Goal: Information Seeking & Learning: Find specific page/section

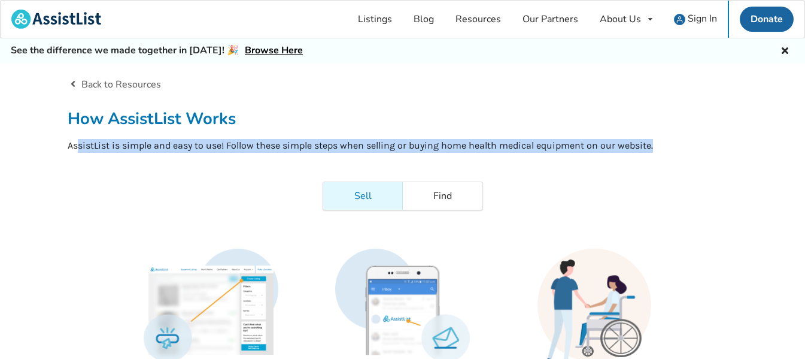
drag, startPoint x: 76, startPoint y: 146, endPoint x: 683, endPoint y: 142, distance: 607.0
click at [683, 142] on p "AssistList is simple and easy to use! Follow these simple steps when selling or…" at bounding box center [403, 146] width 670 height 14
click at [617, 18] on div "About Us" at bounding box center [620, 19] width 41 height 10
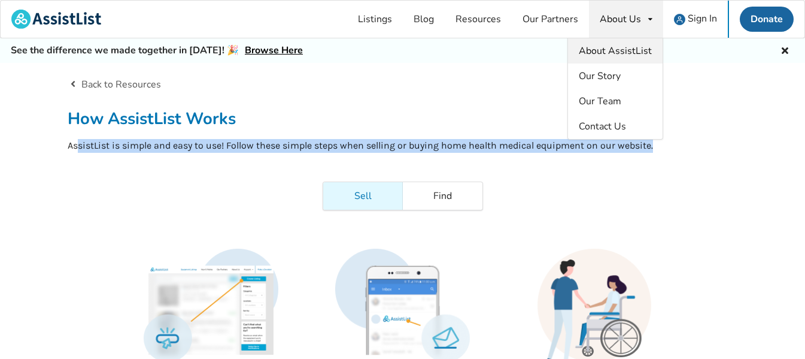
click at [618, 49] on span "About AssistList" at bounding box center [615, 50] width 73 height 13
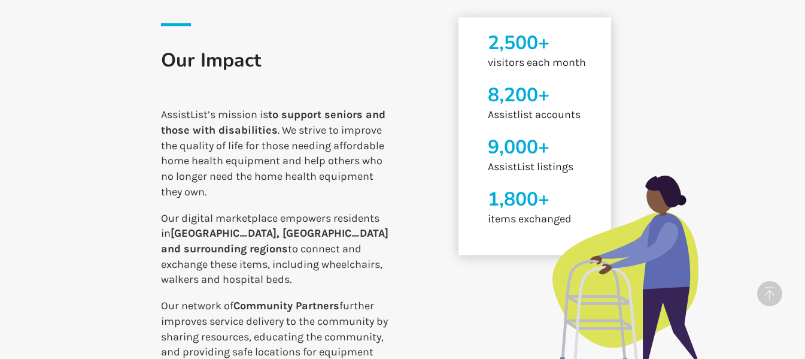
scroll to position [778, 0]
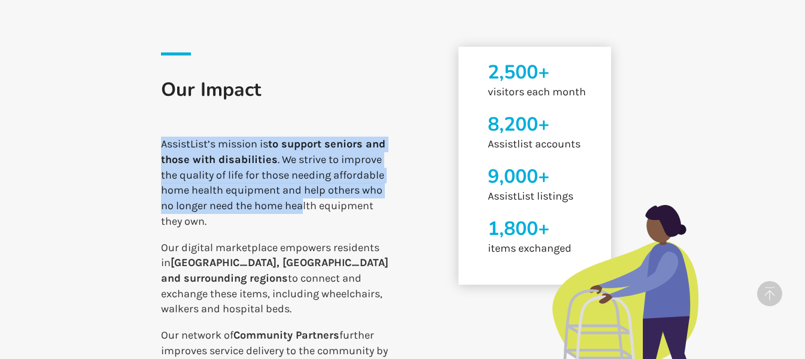
drag, startPoint x: 163, startPoint y: 144, endPoint x: 304, endPoint y: 208, distance: 155.1
click at [304, 208] on p "AssistList’s mission is to support seniors and those with disabilities . We str…" at bounding box center [277, 182] width 232 height 92
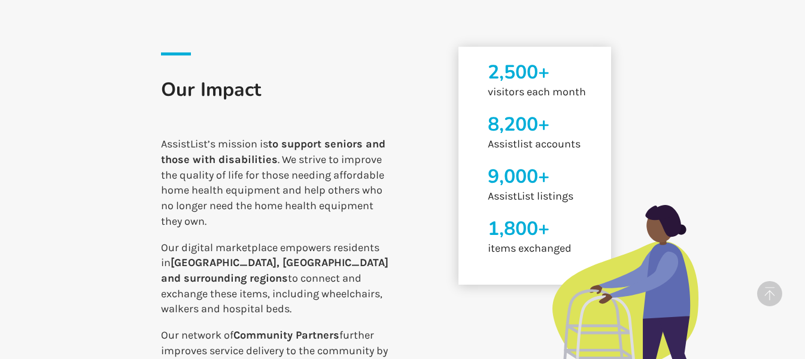
click at [281, 224] on p "AssistList’s mission is to support seniors and those with disabilities . We str…" at bounding box center [277, 182] width 232 height 92
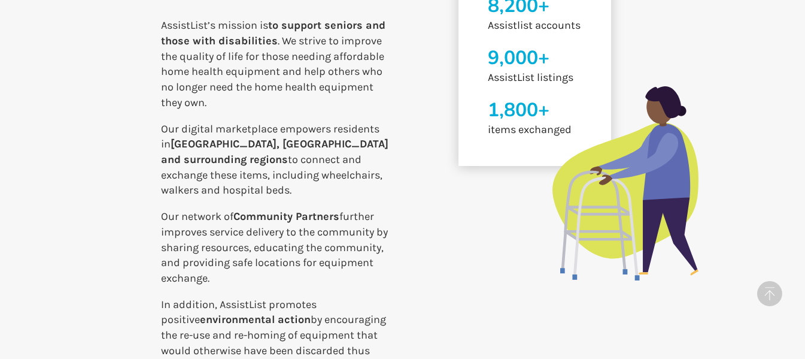
scroll to position [898, 0]
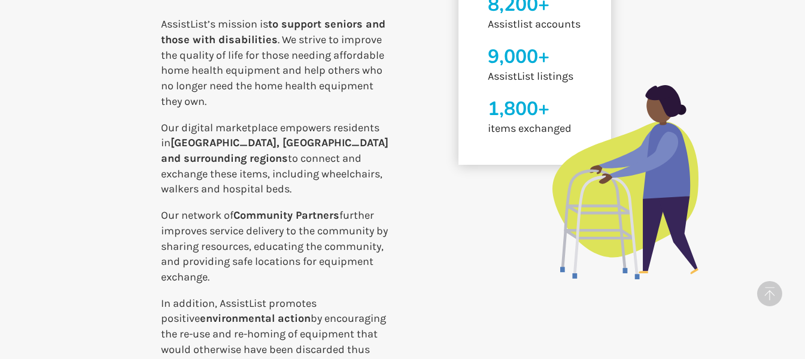
drag, startPoint x: 162, startPoint y: 129, endPoint x: 272, endPoint y: 193, distance: 127.4
click at [272, 193] on p "Our digital marketplace empowers residents in [GEOGRAPHIC_DATA], [GEOGRAPHIC_DA…" at bounding box center [277, 158] width 232 height 77
copy p "Our digital marketplace empowers residents in [GEOGRAPHIC_DATA], [GEOGRAPHIC_DA…"
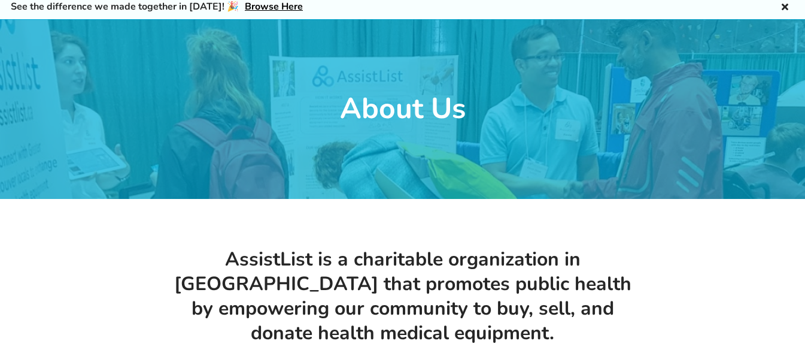
scroll to position [0, 0]
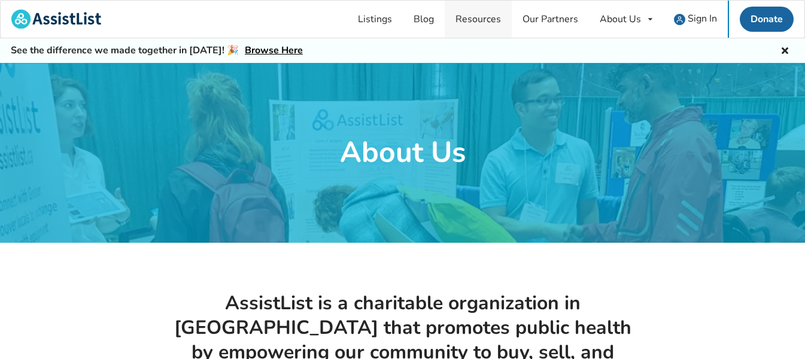
click at [488, 19] on link "Resources" at bounding box center [478, 19] width 67 height 37
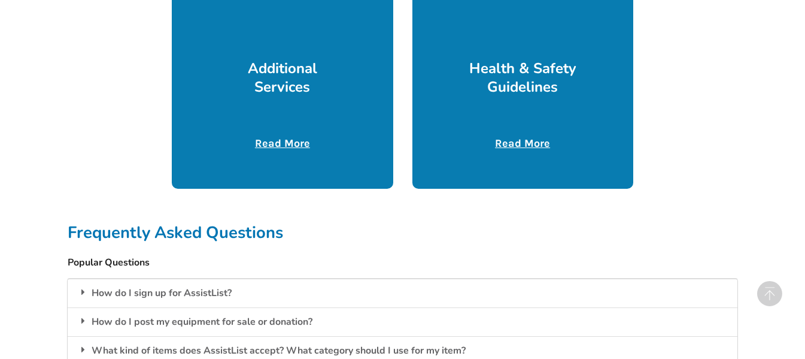
scroll to position [718, 0]
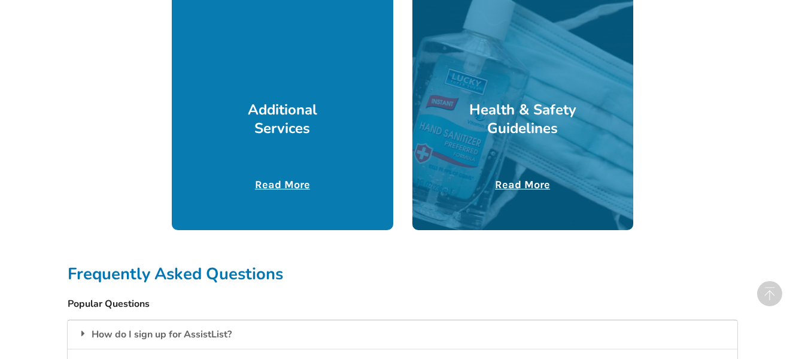
click at [305, 177] on div at bounding box center [282, 80] width 221 height 299
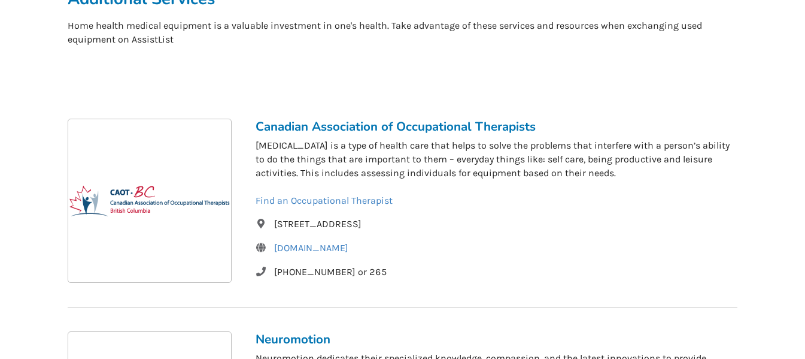
scroll to position [180, 0]
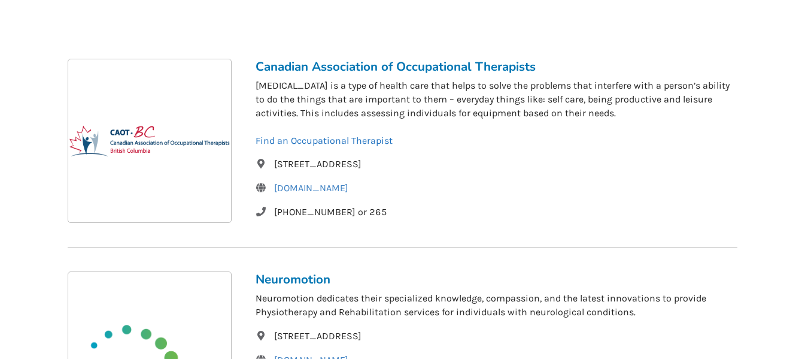
click at [360, 143] on link "Find an Occupational Therapist" at bounding box center [324, 140] width 137 height 11
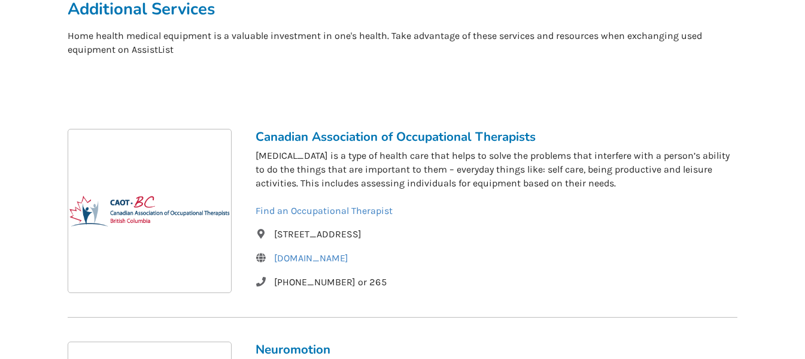
scroll to position [0, 0]
